Goal: Transaction & Acquisition: Obtain resource

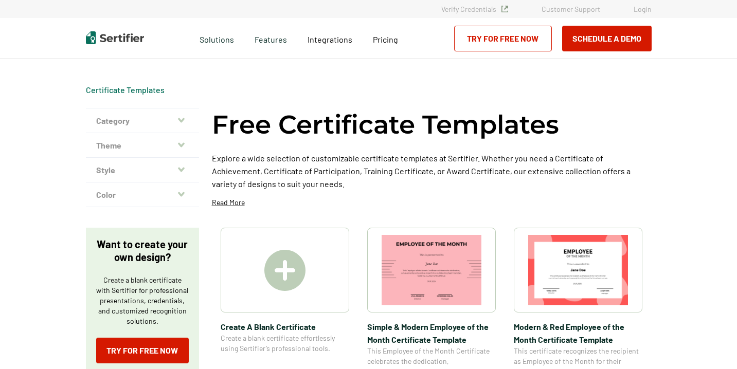
scroll to position [166, 0]
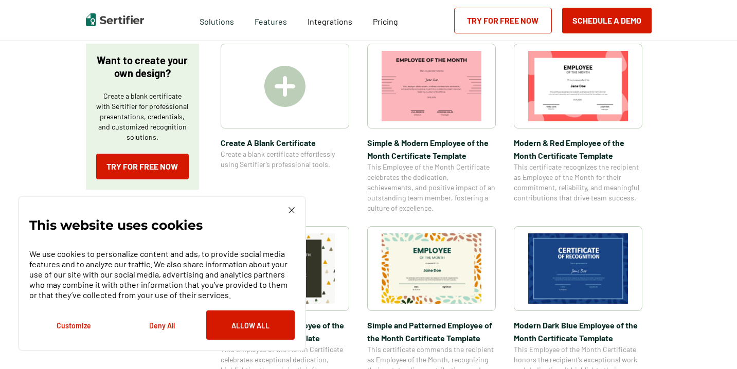
scroll to position [180, 0]
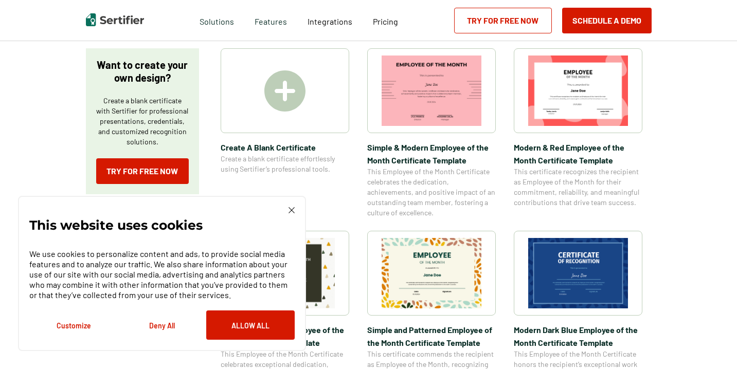
click at [555, 146] on span "Modern & Red Employee of the Month Certificate Template" at bounding box center [578, 154] width 129 height 26
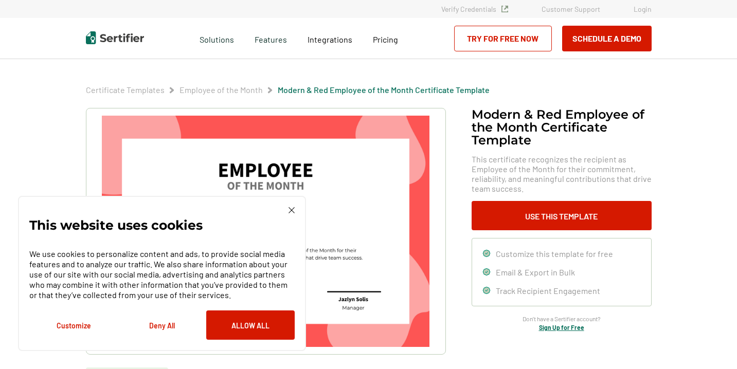
click at [291, 210] on img at bounding box center [292, 210] width 6 height 6
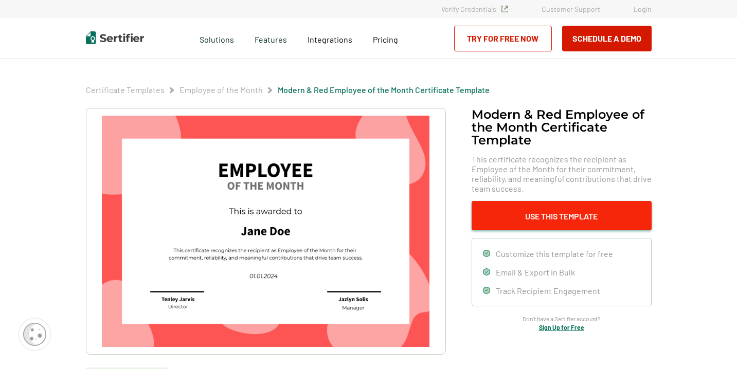
click at [584, 209] on button "Use This Template" at bounding box center [562, 215] width 180 height 29
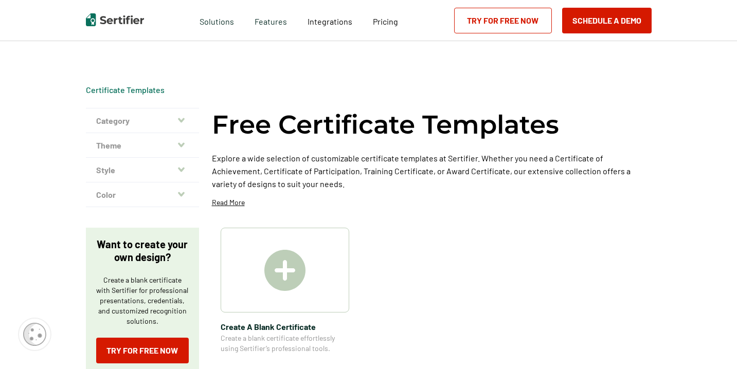
scroll to position [180, 0]
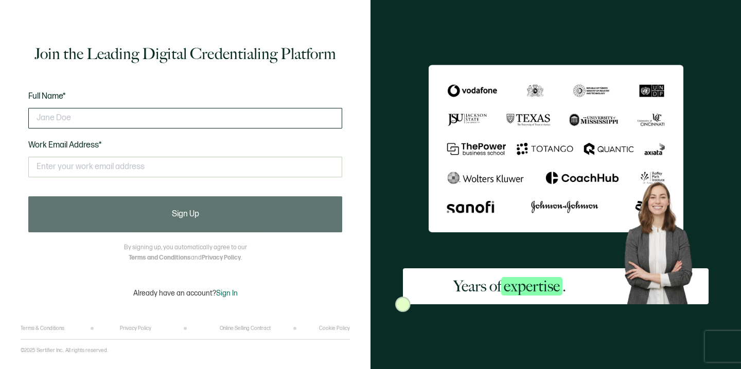
click at [165, 116] on input "text" at bounding box center [185, 118] width 314 height 21
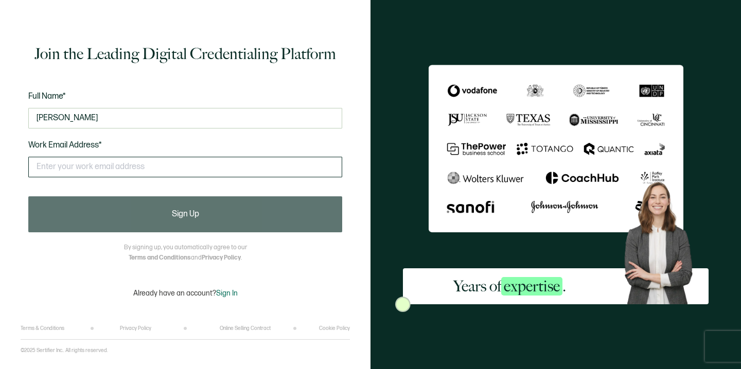
type input "[PERSON_NAME]"
click at [128, 166] on input "text" at bounding box center [185, 167] width 314 height 21
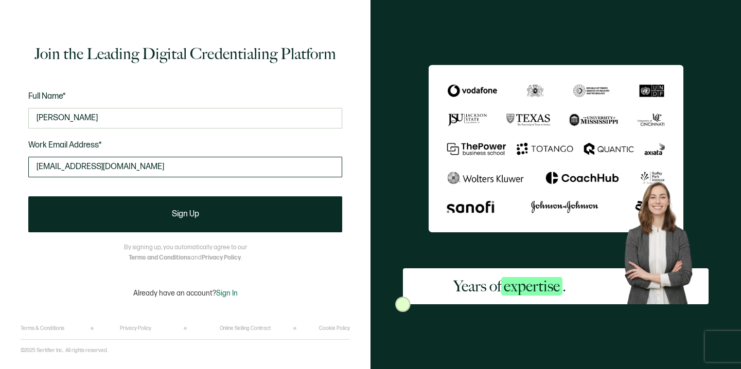
type input "[EMAIL_ADDRESS][DOMAIN_NAME]"
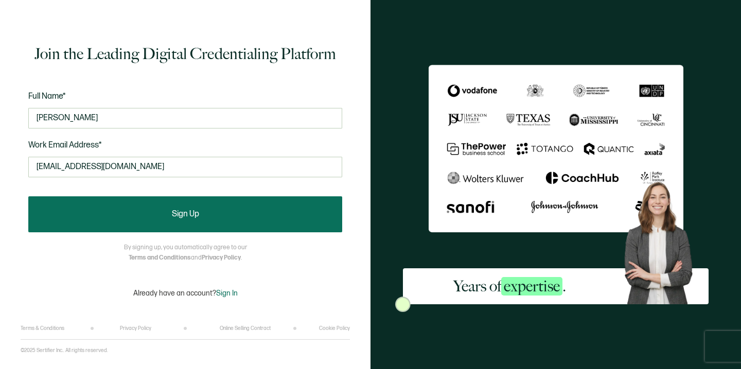
click at [192, 210] on span "Sign Up" at bounding box center [185, 214] width 27 height 8
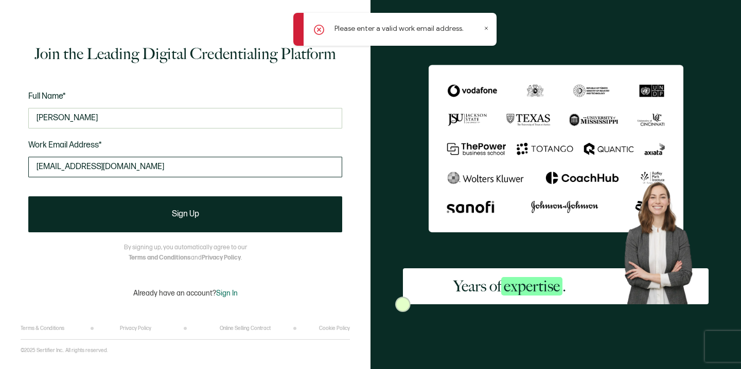
click at [140, 168] on input "[EMAIL_ADDRESS][DOMAIN_NAME]" at bounding box center [185, 167] width 314 height 21
